Goal: Register for event/course: Sign up to attend an event or enroll in a course

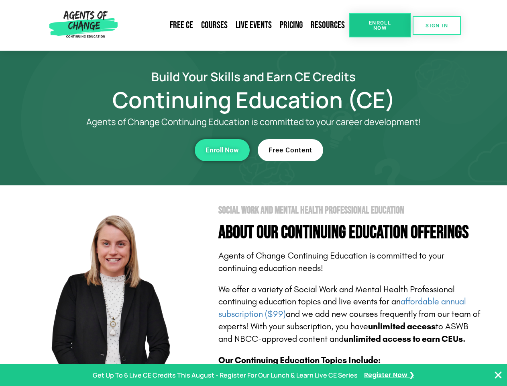
click at [253, 193] on section "Social Work and Mental Health Professional Education About Our Continuing Educa…" at bounding box center [253, 353] width 507 height 337
click at [380, 25] on span "Enroll Now" at bounding box center [380, 25] width 37 height 10
click at [437, 25] on span "SIGN IN" at bounding box center [437, 25] width 22 height 5
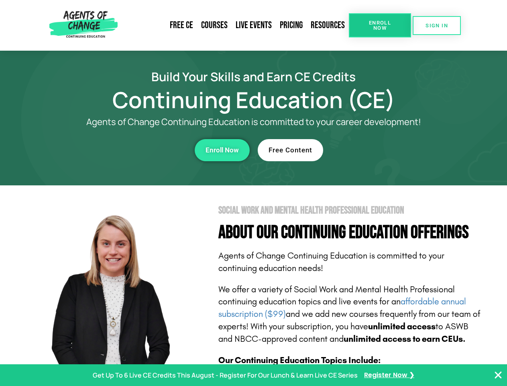
click at [139, 150] on div "Enroll Now" at bounding box center [139, 150] width 221 height 22
click at [222, 150] on span "Enroll Now" at bounding box center [222, 150] width 33 height 7
click at [368, 150] on div "Free Content" at bounding box center [368, 150] width 221 height 22
